Goal: Information Seeking & Learning: Learn about a topic

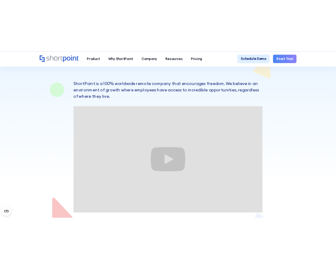
scroll to position [158, 0]
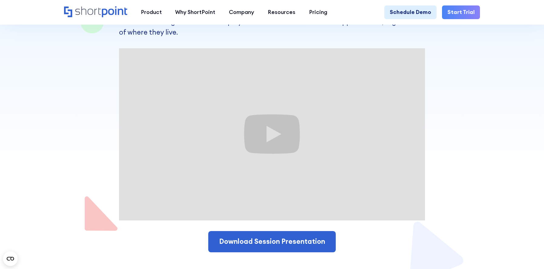
click at [108, 196] on div at bounding box center [272, 63] width 416 height 443
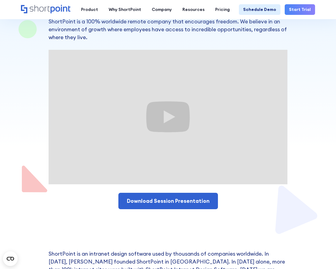
scroll to position [83, 0]
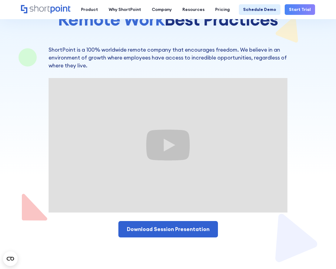
click at [326, 114] on div at bounding box center [167, 90] width 325 height 346
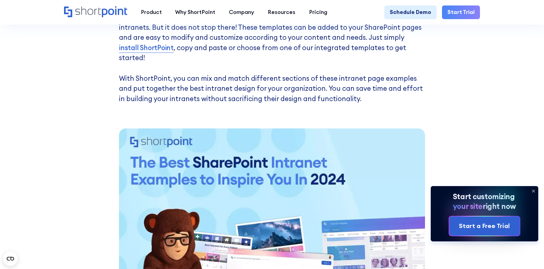
scroll to position [513, 0]
